Goal: Task Accomplishment & Management: Complete application form

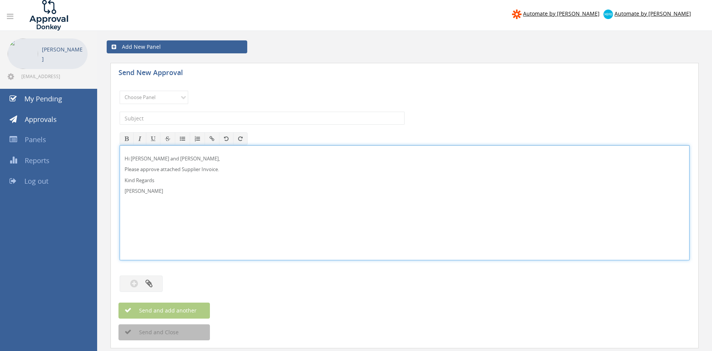
click at [142, 158] on p "Hi [PERSON_NAME] and [PERSON_NAME]," at bounding box center [405, 158] width 560 height 7
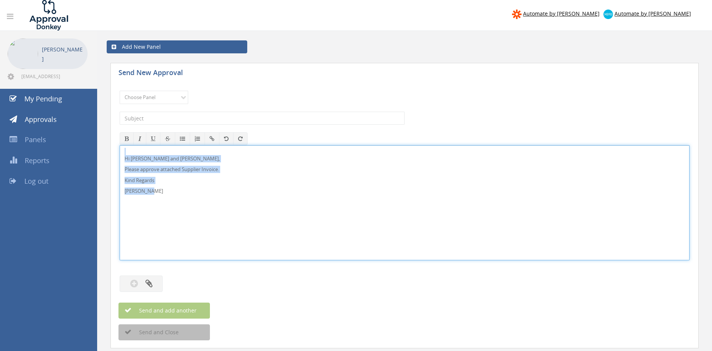
click at [120, 145] on div "Hi Maddie and Ben, Please approve attached Supplier Invoice. Kind Regards Pam W…" at bounding box center [405, 202] width 570 height 115
click at [120, 91] on select "Choose Panel Alarm Credits RG - 3 NZ Utilities Cable and SAI Global NZ Alarms-1…" at bounding box center [154, 97] width 69 height 13
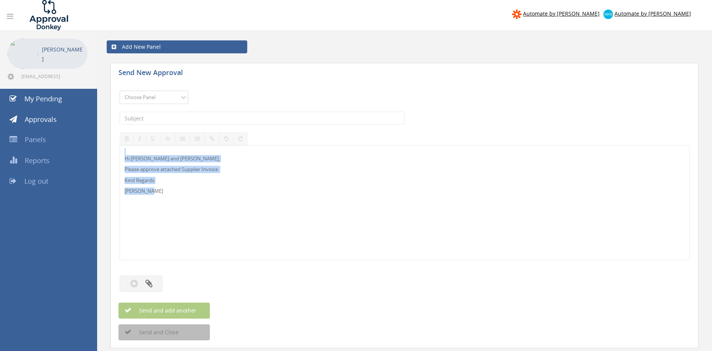
select select "9632"
click option "Suppliers" at bounding box center [0, 0] width 0 height 0
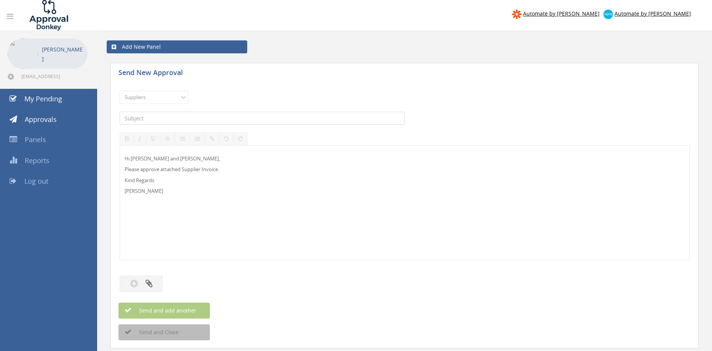
drag, startPoint x: 231, startPoint y: 120, endPoint x: 235, endPoint y: 119, distance: 4.3
click at [231, 120] on input "text" at bounding box center [262, 118] width 285 height 13
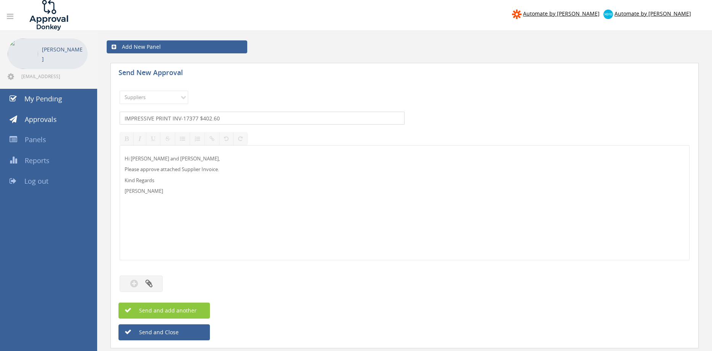
type input "IMPRESSIVE PRINT INV-17377 $402.60"
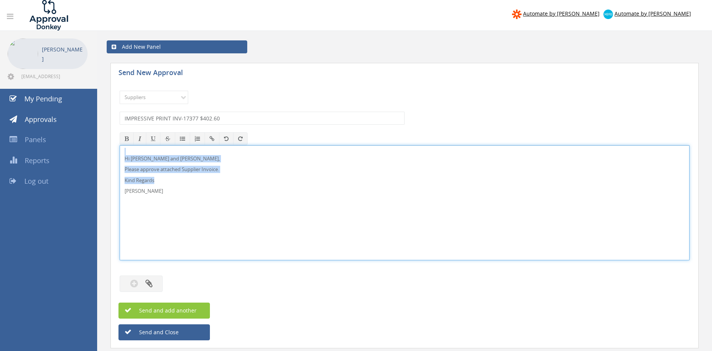
drag, startPoint x: 165, startPoint y: 197, endPoint x: 113, endPoint y: 138, distance: 78.9
click at [120, 145] on div "Hi Maddie and Ben, Please approve attached Supplier Invoice. Kind Regards Pam W…" at bounding box center [405, 202] width 570 height 115
copy div "Hi Maddie and Ben, Please approve attached Supplier Invoice. Kind Regards"
click at [152, 280] on button "button" at bounding box center [141, 283] width 43 height 16
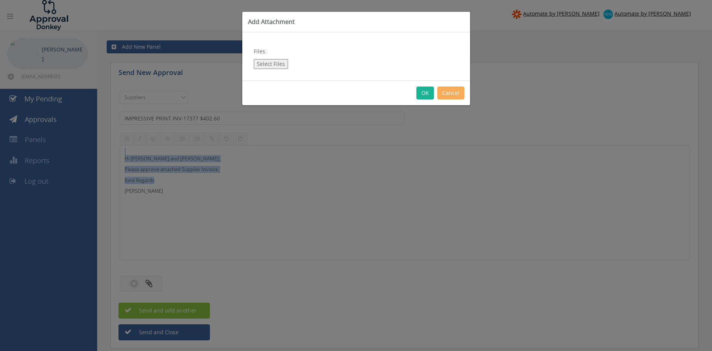
click at [275, 66] on button "Select Files" at bounding box center [271, 64] width 34 height 10
type input "C:\fakepath\IMPRESSIVE PRINT-0017377 18.08.25 PO 42942.pdf"
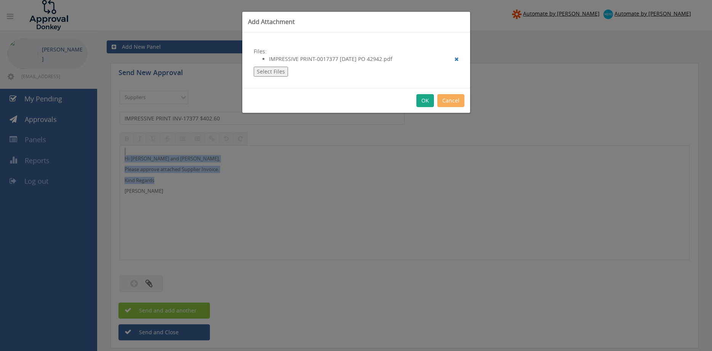
click at [426, 101] on button "OK" at bounding box center [425, 100] width 18 height 13
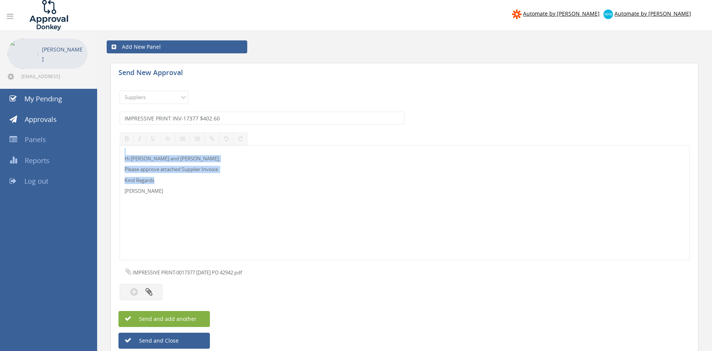
click at [192, 320] on span "Send and add another" at bounding box center [160, 318] width 74 height 7
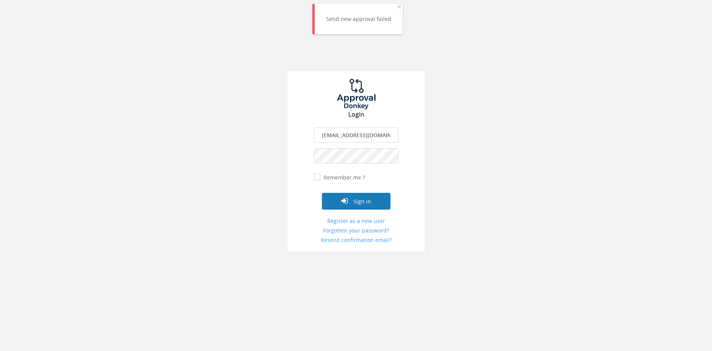
click at [372, 202] on button "Sign in" at bounding box center [356, 201] width 69 height 17
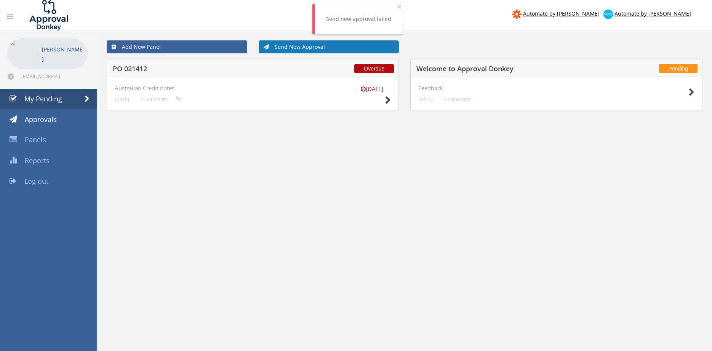
click at [285, 48] on link "Send New Approval" at bounding box center [329, 46] width 141 height 13
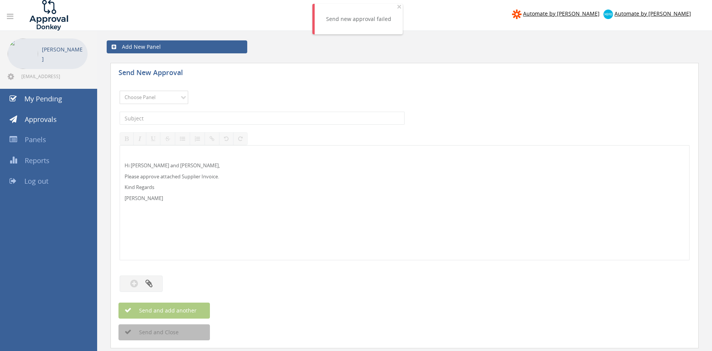
click at [120, 91] on select "Choose Panel Alarm Credits RG - 3 NZ Utilities Cable and SAI Global NZ Alarms-1…" at bounding box center [154, 97] width 69 height 13
select select "9632"
click option "Suppliers" at bounding box center [0, 0] width 0 height 0
click at [214, 118] on input "text" at bounding box center [262, 118] width 285 height 13
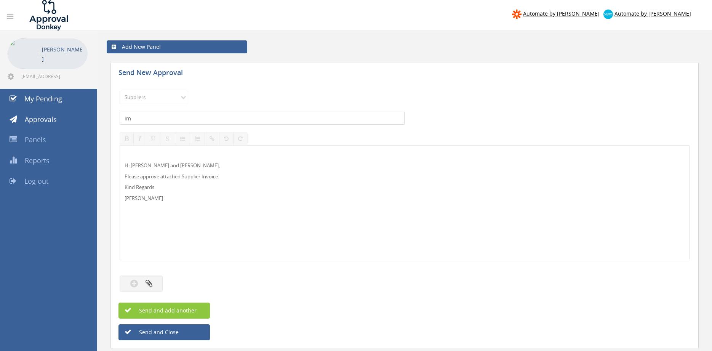
type input "i"
type input "IMPRESSIVE PRINT INV 17377 $402.60"
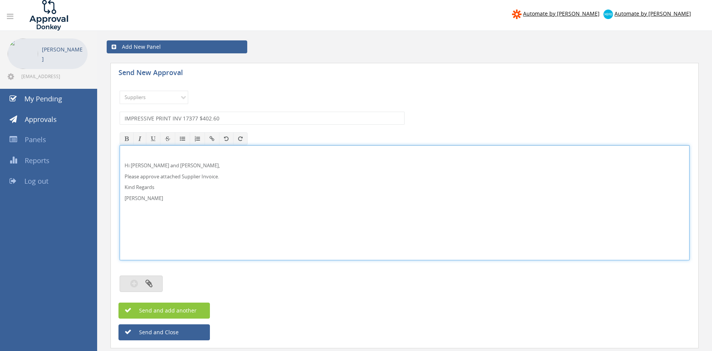
click at [153, 285] on button "button" at bounding box center [141, 283] width 43 height 16
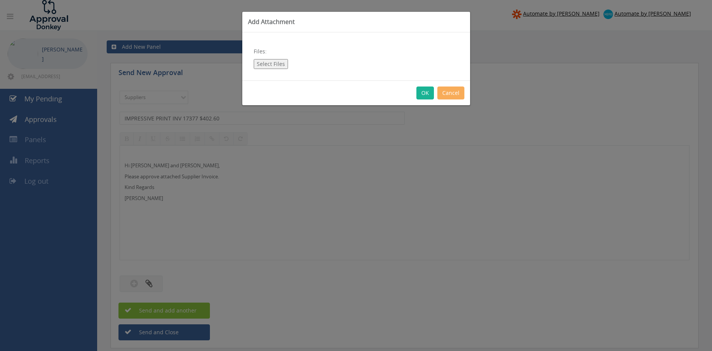
click at [262, 66] on button "Select Files" at bounding box center [271, 64] width 34 height 10
type input "C:\fakepath\IMPRESSIVE PRINT-0017377 18.08.25 PO 42942.pdf"
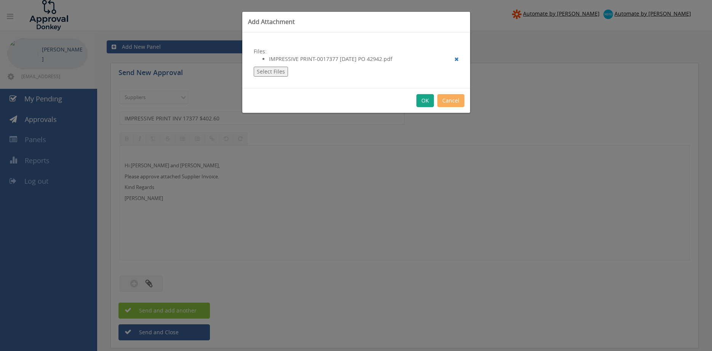
click at [425, 100] on button "OK" at bounding box center [425, 100] width 18 height 13
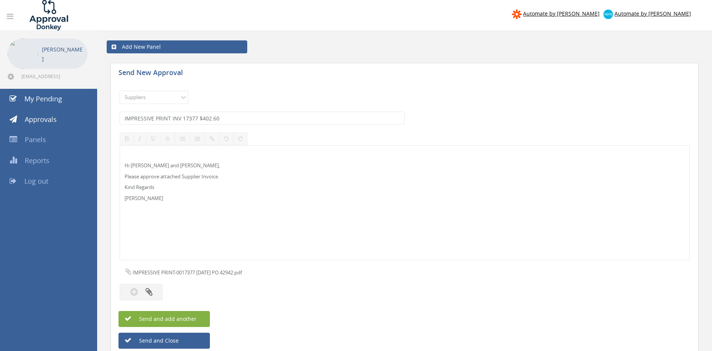
click at [203, 318] on button "Send and add another" at bounding box center [163, 319] width 91 height 16
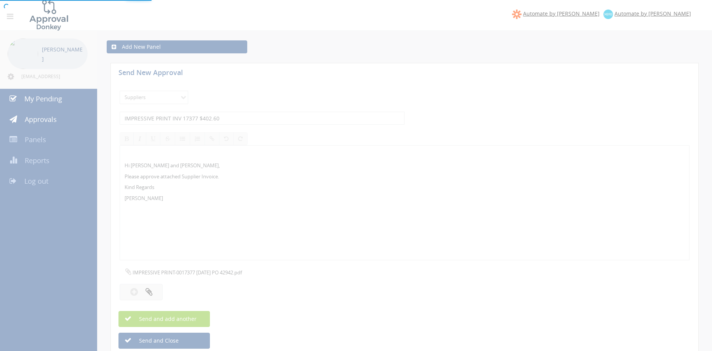
select select
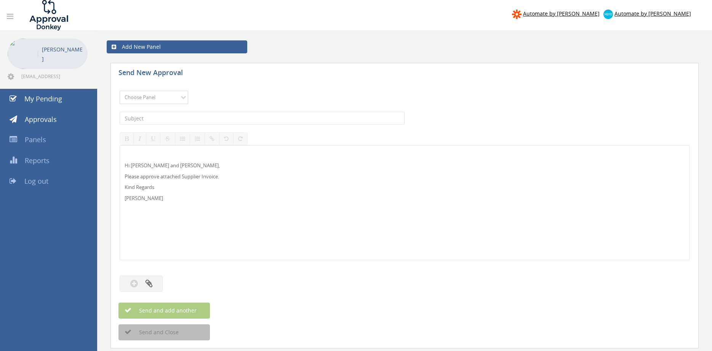
select select "9632"
click option "Suppliers" at bounding box center [0, 0] width 0 height 0
click at [232, 119] on input "text" at bounding box center [262, 118] width 285 height 13
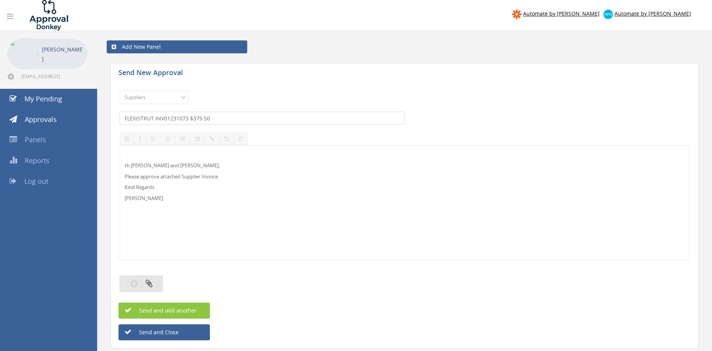
type input "FLEXISTRUT INV01231073 $379.50"
click at [147, 284] on icon "button" at bounding box center [149, 283] width 7 height 9
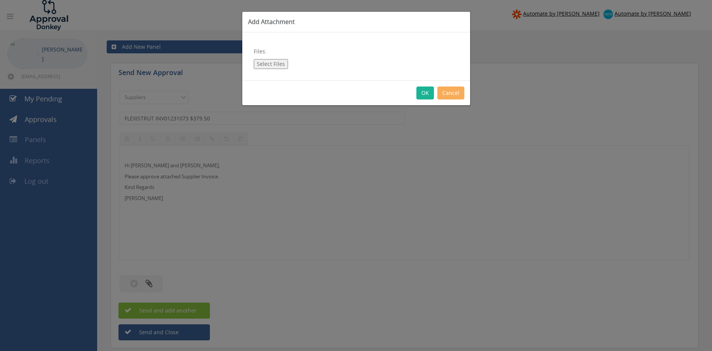
click at [268, 66] on button "Select Files" at bounding box center [271, 64] width 34 height 10
type input "C:\fakepath\FLEXISTRUT INV01231073 21.08.25 PO 42734.pdf"
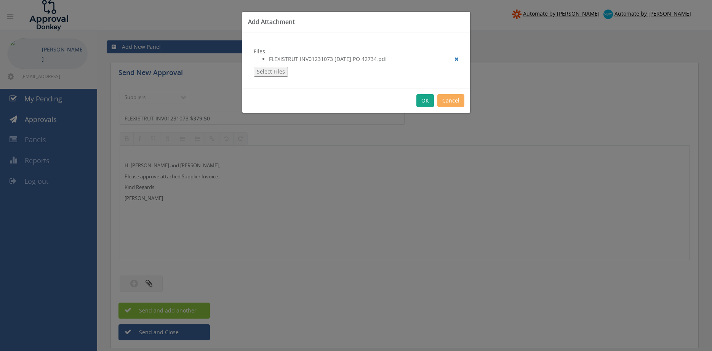
click at [424, 100] on button "OK" at bounding box center [425, 100] width 18 height 13
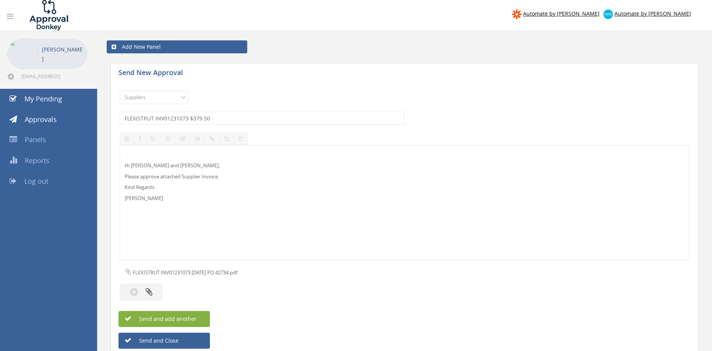
click at [202, 320] on button "Send and add another" at bounding box center [163, 319] width 91 height 16
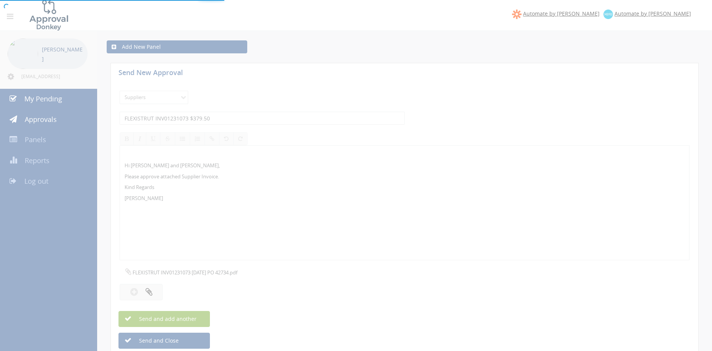
select select
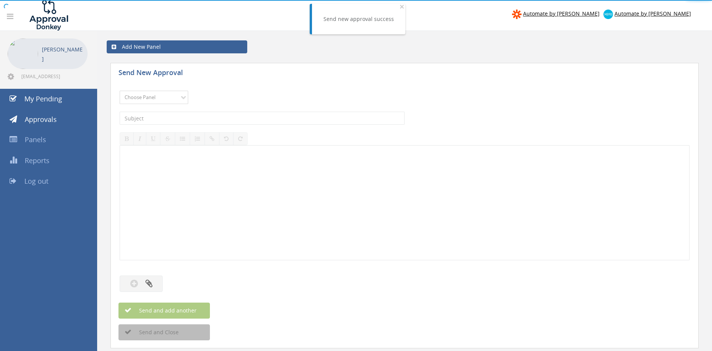
click at [120, 91] on select "Choose Panel Alarm Credits RG - 3 NZ Utilities Cable and SAI Global NZ Alarms-1…" at bounding box center [154, 97] width 69 height 13
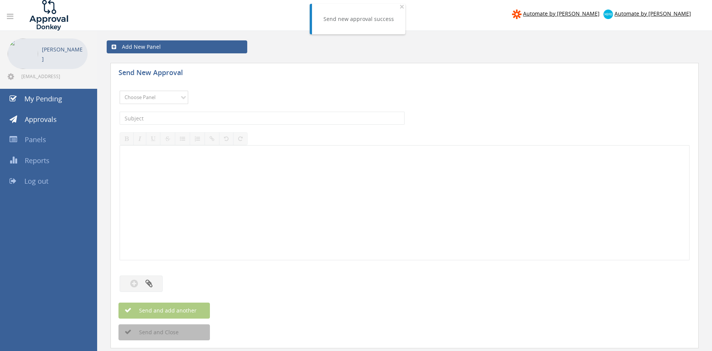
select select "9632"
click option "Suppliers" at bounding box center [0, 0] width 0 height 0
click at [225, 121] on input "text" at bounding box center [262, 118] width 285 height 13
type input "DOBBIE DICO 279805 $1,089.00"
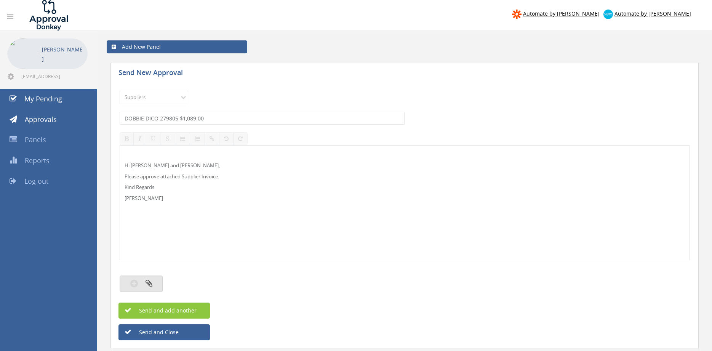
click at [149, 283] on icon "button" at bounding box center [149, 283] width 7 height 9
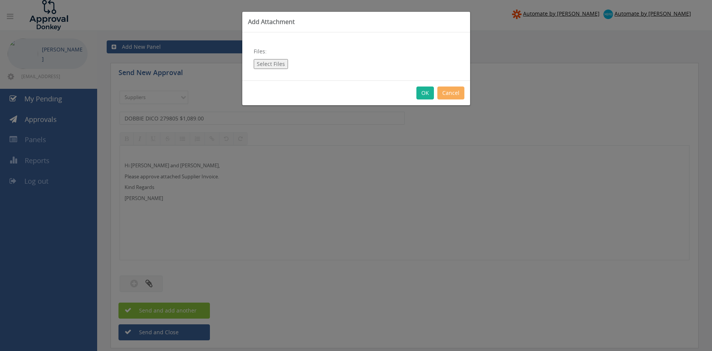
click at [274, 66] on button "Select Files" at bounding box center [271, 64] width 34 height 10
type input "C:\fakepath\DOBBIE DICO - 279805 27.08.25 PO 43084.pdf"
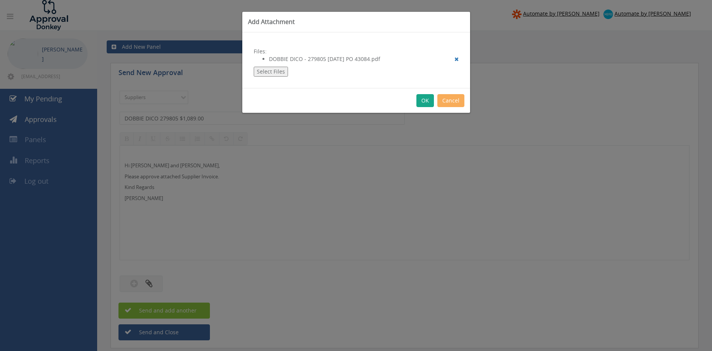
click at [424, 103] on button "OK" at bounding box center [425, 100] width 18 height 13
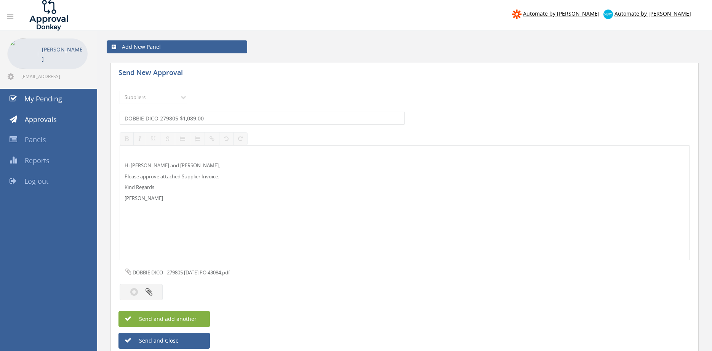
click at [198, 320] on button "Send and add another" at bounding box center [163, 319] width 91 height 16
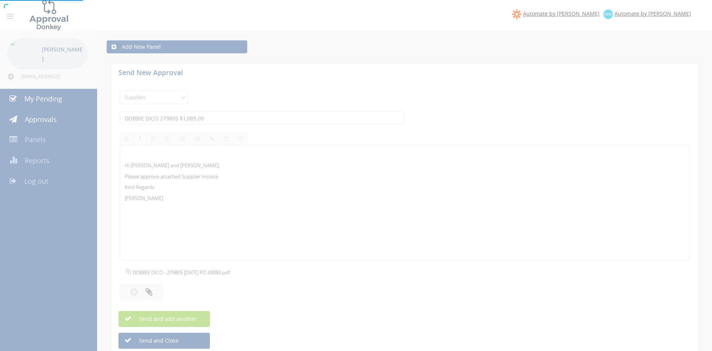
select select
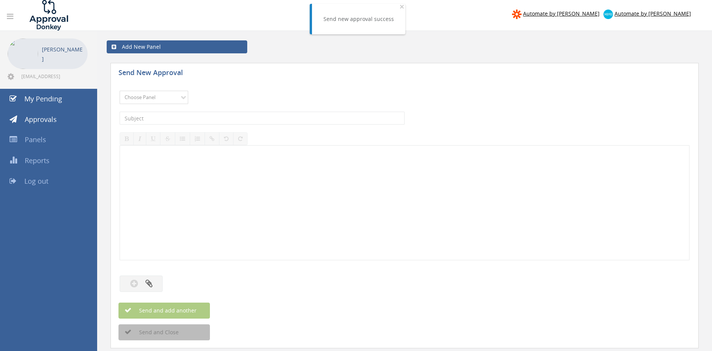
click at [120, 91] on select "Choose Panel Alarm Credits RG - 3 NZ Utilities Cable and SAI Global NZ Alarms-1…" at bounding box center [154, 97] width 69 height 13
select select "9632"
click option "Suppliers" at bounding box center [0, 0] width 0 height 0
click at [198, 122] on input "text" at bounding box center [262, 118] width 285 height 13
type input "DALCO 29072 $5,093.00"
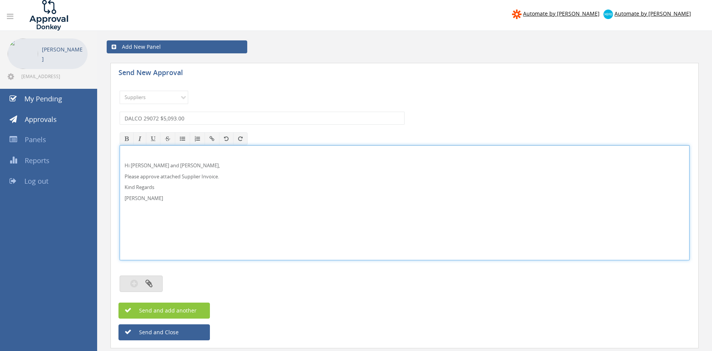
click at [148, 284] on icon "button" at bounding box center [149, 283] width 7 height 9
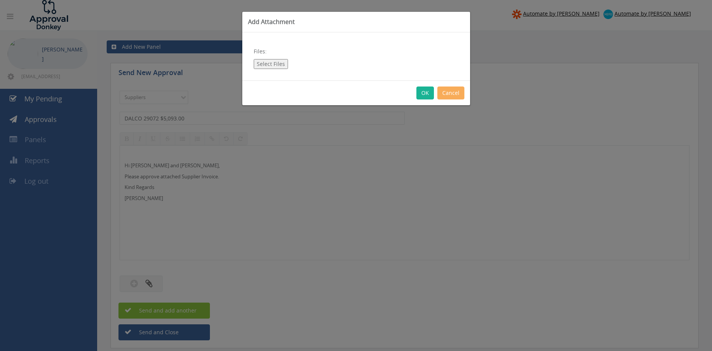
click at [279, 67] on button "Select Files" at bounding box center [271, 64] width 34 height 10
type input "C:\fakepath\DALCO 29072 11.08.25 PO 42698.pdf"
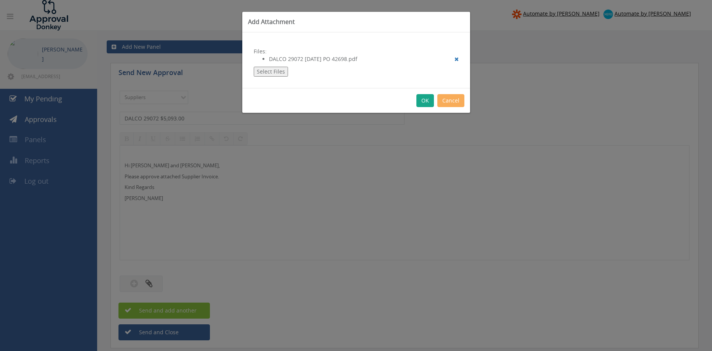
click at [424, 104] on button "OK" at bounding box center [425, 100] width 18 height 13
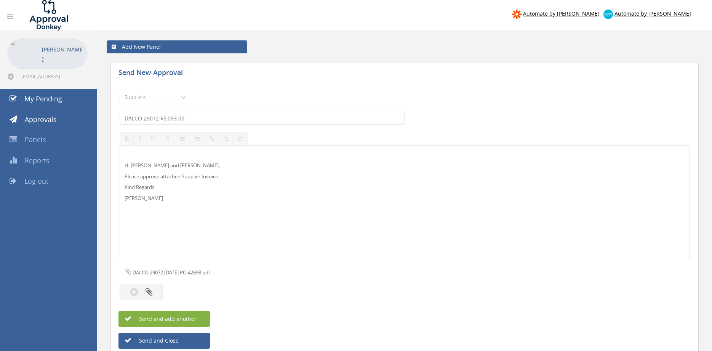
click at [197, 320] on button "Send and add another" at bounding box center [163, 319] width 91 height 16
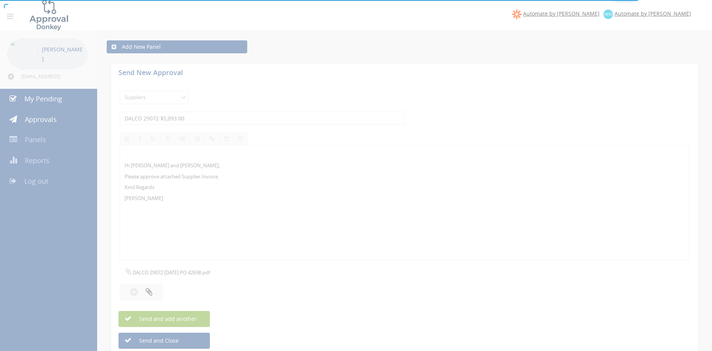
select select
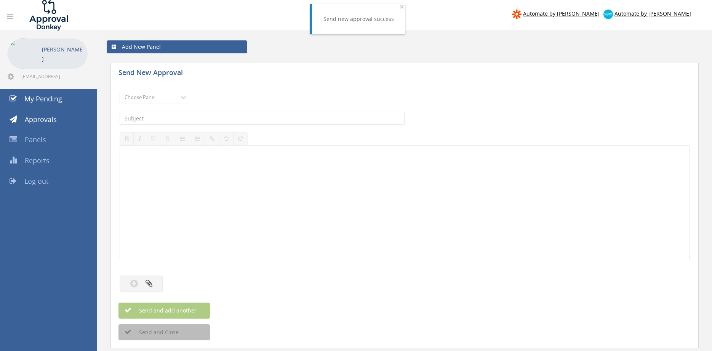
click at [120, 91] on select "Choose Panel Alarm Credits RG - 3 NZ Utilities Cable and SAI Global NZ Alarms-1…" at bounding box center [154, 97] width 69 height 13
select select "9632"
click option "Suppliers" at bounding box center [0, 0] width 0 height 0
click at [204, 115] on input "text" at bounding box center [262, 118] width 285 height 13
type input "CRUSADER HOSE 102908 $187.00"
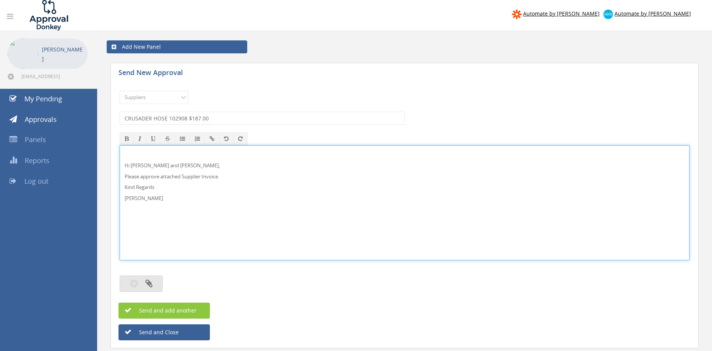
click at [142, 285] on button "button" at bounding box center [141, 283] width 43 height 16
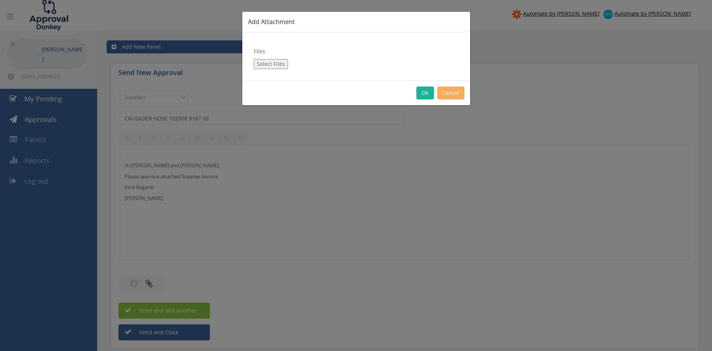
click at [278, 62] on button "Select Files" at bounding box center [271, 64] width 34 height 10
type input "C:\fakepath\CRUSADER HOSE 102908 22.08.25 PO 43160.pdf"
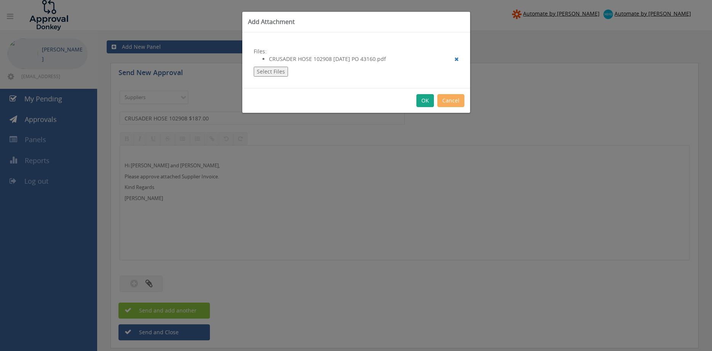
click at [425, 102] on button "OK" at bounding box center [425, 100] width 18 height 13
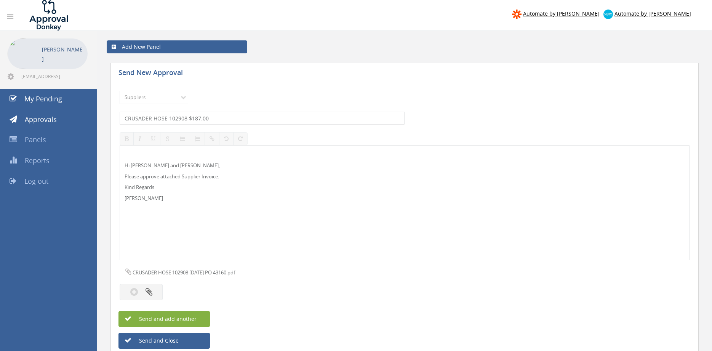
click at [198, 318] on button "Send and add another" at bounding box center [163, 319] width 91 height 16
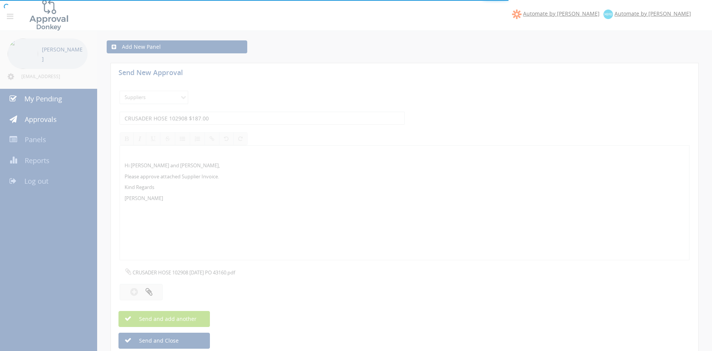
select select
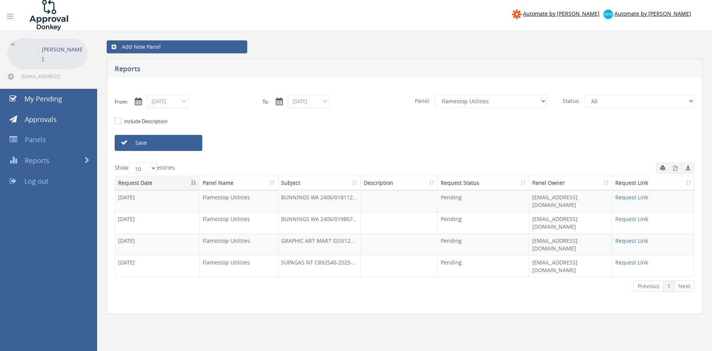
select select "number:9744"
click at [185, 146] on link "Save" at bounding box center [159, 143] width 88 height 16
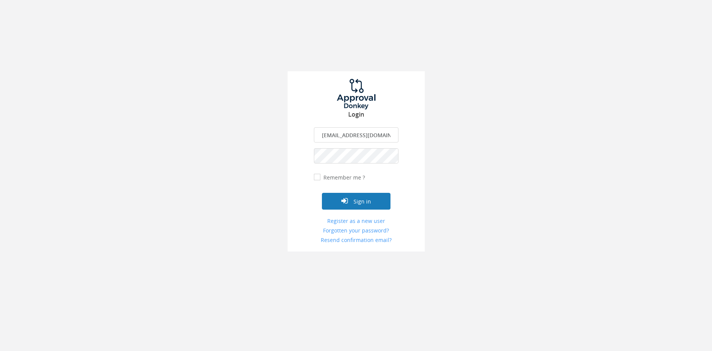
click at [368, 202] on button "Sign in" at bounding box center [356, 201] width 69 height 17
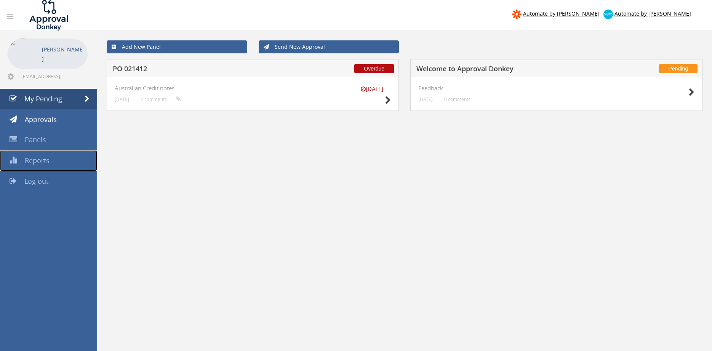
click at [44, 163] on span "Reports" at bounding box center [37, 160] width 25 height 9
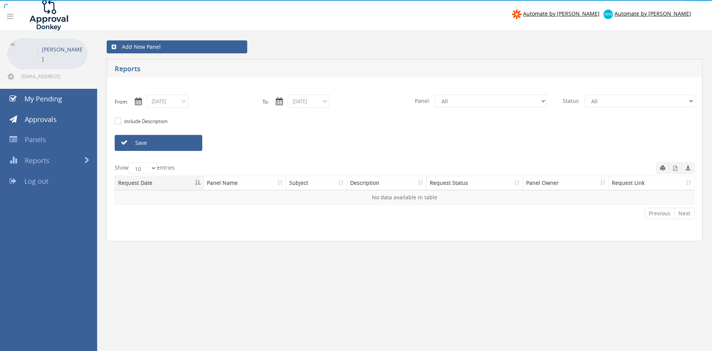
select select "number:0"
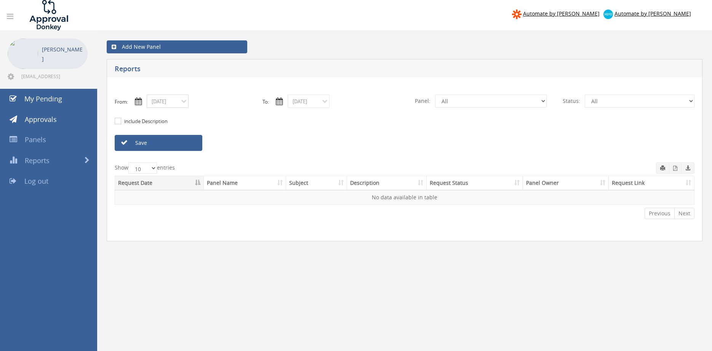
click at [183, 102] on input "08/29/2025" at bounding box center [168, 100] width 42 height 13
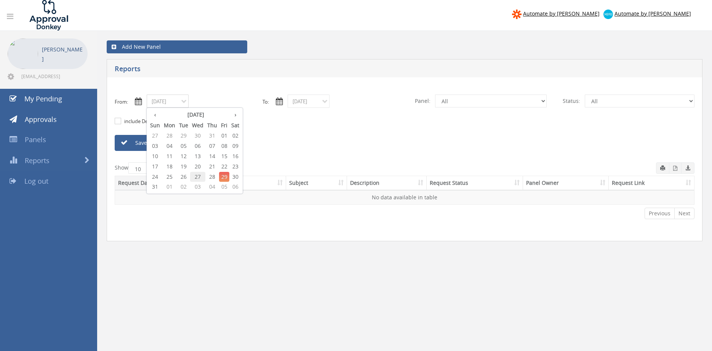
click at [204, 177] on span "27" at bounding box center [197, 177] width 15 height 10
type input "08/27/2025"
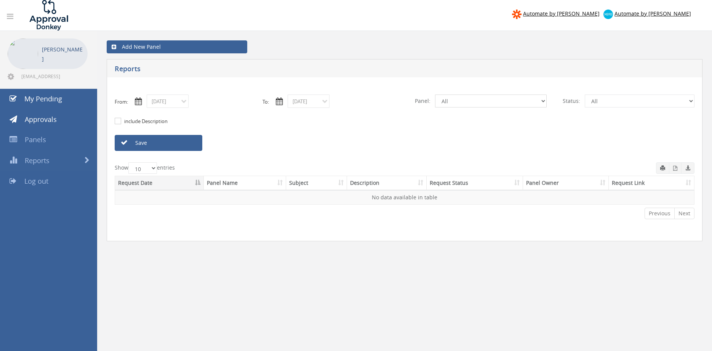
click at [435, 94] on select "All Alarm Credits RG - 3 NZ Utilities Cable and SAI Global NZ Alarms-1 NZ FX Pa…" at bounding box center [491, 100] width 112 height 13
click option "Alarm Credits RG - 3" at bounding box center [0, 0] width 0 height 0
click at [185, 141] on link "Save" at bounding box center [159, 143] width 88 height 16
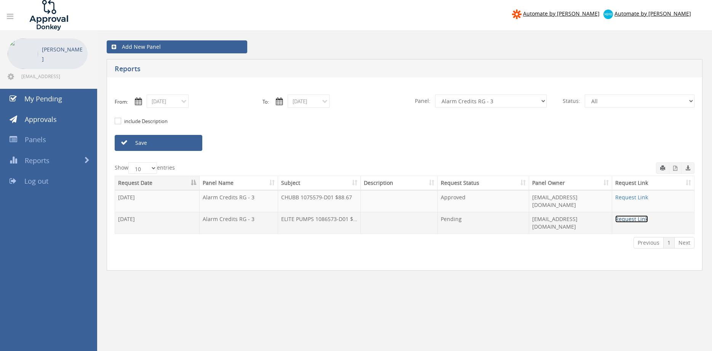
click at [633, 215] on link "Request Link" at bounding box center [631, 218] width 33 height 7
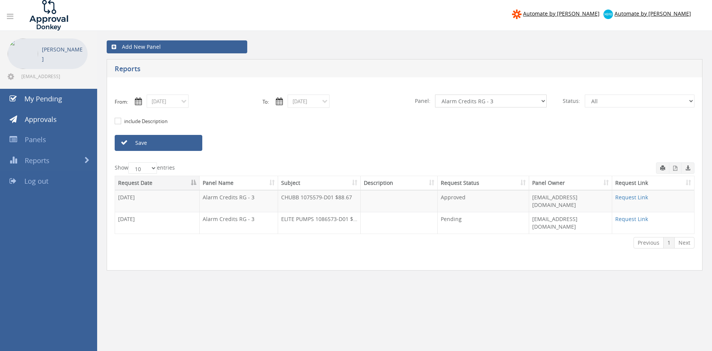
click at [435, 94] on select "All Alarm Credits RG - 3 NZ Utilities Cable and SAI Global NZ Alarms-1 NZ FX Pa…" at bounding box center [491, 100] width 112 height 13
click option "Credit Requests - 2" at bounding box center [0, 0] width 0 height 0
click at [192, 142] on link "Save" at bounding box center [159, 143] width 88 height 16
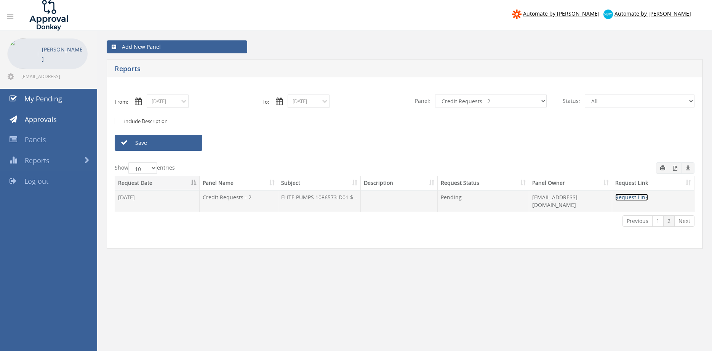
click at [640, 198] on link "Request Link" at bounding box center [631, 197] width 33 height 7
click at [435, 94] on select "All Alarm Credits RG - 3 NZ Utilities Cable and SAI Global NZ Alarms-1 NZ FX Pa…" at bounding box center [491, 100] width 112 height 13
select select "number:13144"
click option "Alarm Credits RG - 3" at bounding box center [0, 0] width 0 height 0
click at [171, 102] on input "08/27/2025" at bounding box center [168, 100] width 42 height 13
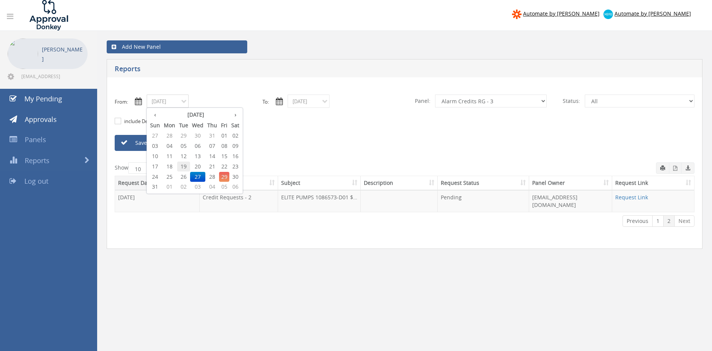
click at [187, 165] on span "19" at bounding box center [183, 167] width 13 height 10
type input "08/19/2025"
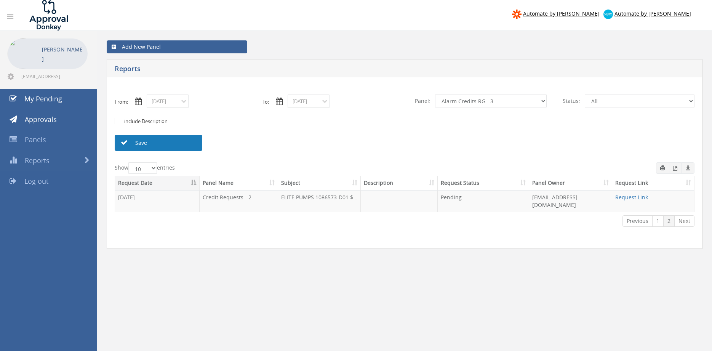
click at [176, 142] on link "Save" at bounding box center [159, 143] width 88 height 16
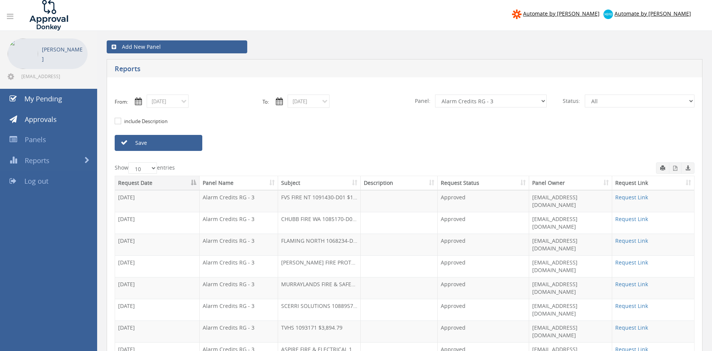
click at [635, 324] on link "Request Link" at bounding box center [631, 327] width 33 height 7
click at [149, 143] on link "Save" at bounding box center [159, 143] width 88 height 16
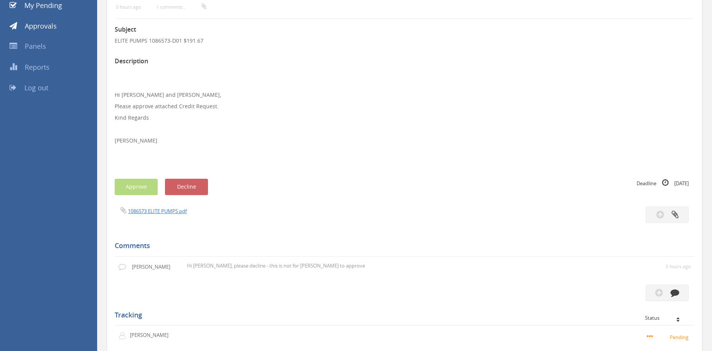
scroll to position [91, 0]
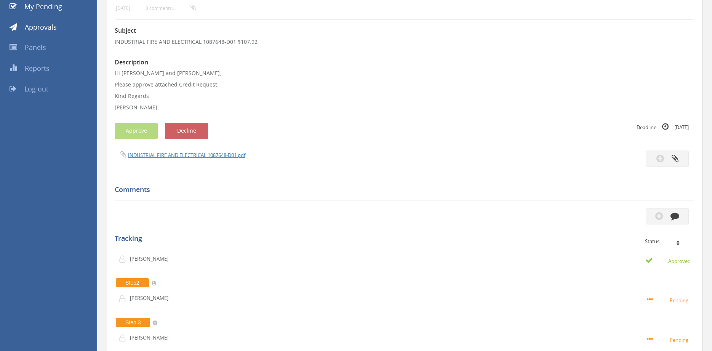
scroll to position [13, 0]
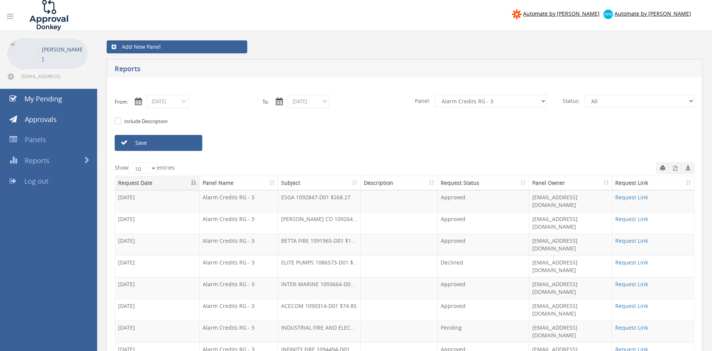
select select "number:13144"
click at [173, 142] on link "Save" at bounding box center [159, 143] width 88 height 16
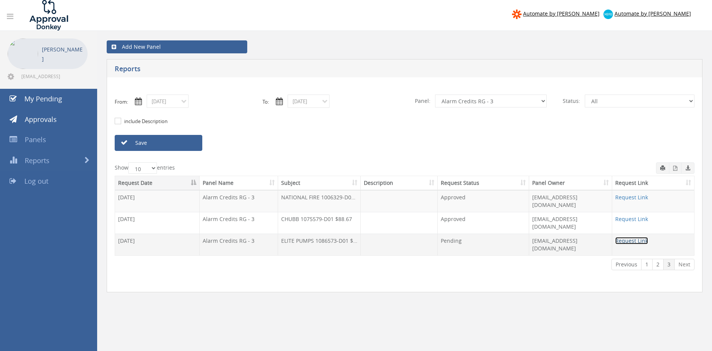
click at [624, 237] on link "Request Link" at bounding box center [631, 240] width 33 height 7
click at [151, 145] on link "Save" at bounding box center [159, 143] width 88 height 16
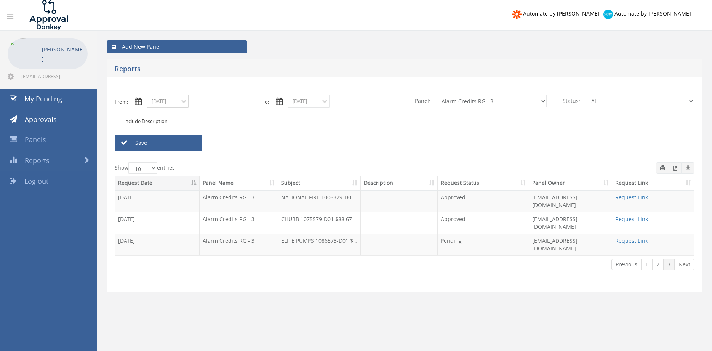
click at [175, 104] on input "08/19/2025" at bounding box center [168, 100] width 42 height 13
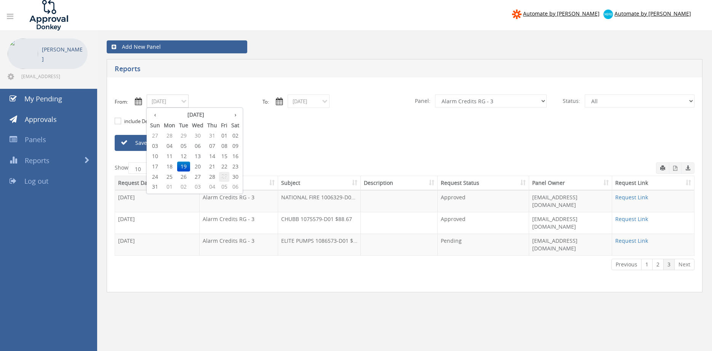
click at [222, 175] on span "29" at bounding box center [224, 177] width 10 height 10
type input "08/29/2025"
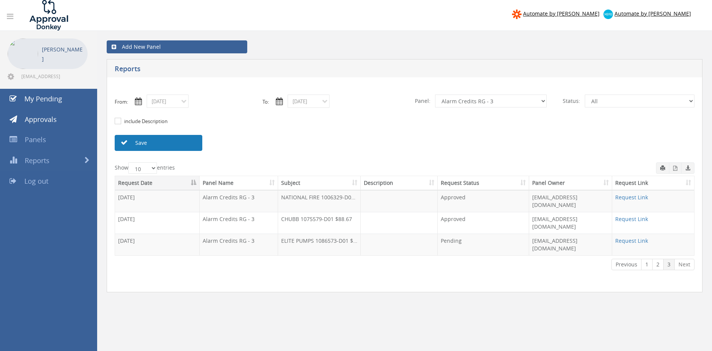
click at [183, 148] on link "Save" at bounding box center [159, 143] width 88 height 16
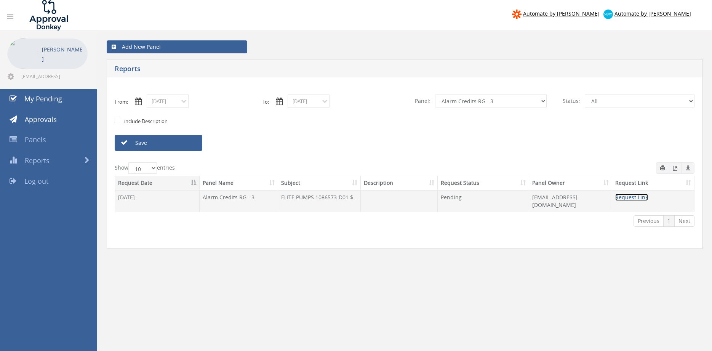
click at [626, 197] on link "Request Link" at bounding box center [631, 197] width 33 height 7
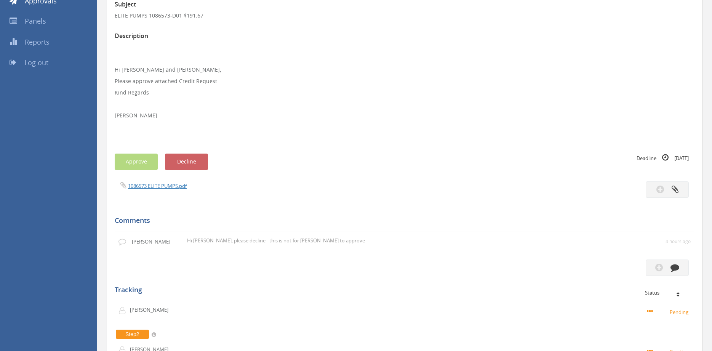
scroll to position [65, 0]
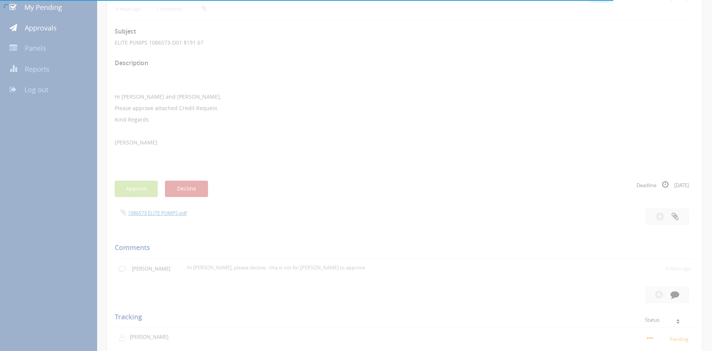
scroll to position [91, 0]
